Goal: Task Accomplishment & Management: Manage account settings

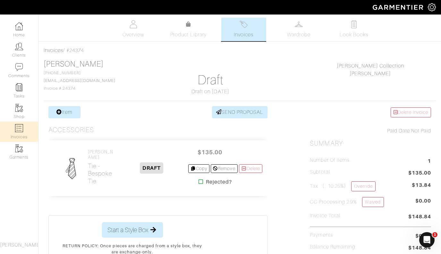
click at [19, 134] on link "Invoices" at bounding box center [19, 131] width 38 height 20
select select
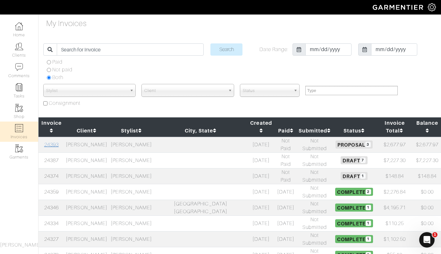
click at [52, 142] on link "24393" at bounding box center [51, 145] width 14 height 6
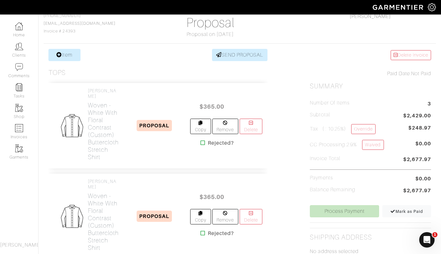
scroll to position [56, 0]
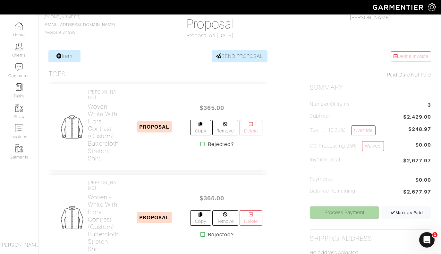
click at [349, 212] on link "Process Payment" at bounding box center [344, 212] width 69 height 12
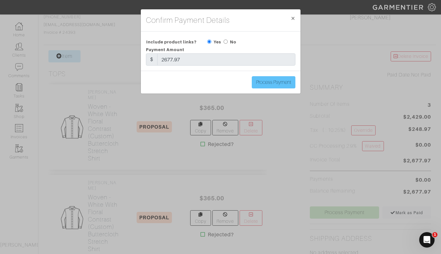
click at [271, 84] on input "Process Payment" at bounding box center [274, 82] width 44 height 12
type input "Process Payment"
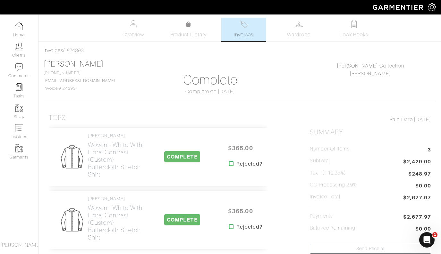
scroll to position [0, 0]
click at [15, 130] on img at bounding box center [19, 128] width 8 height 8
select select
